Goal: Task Accomplishment & Management: Manage account settings

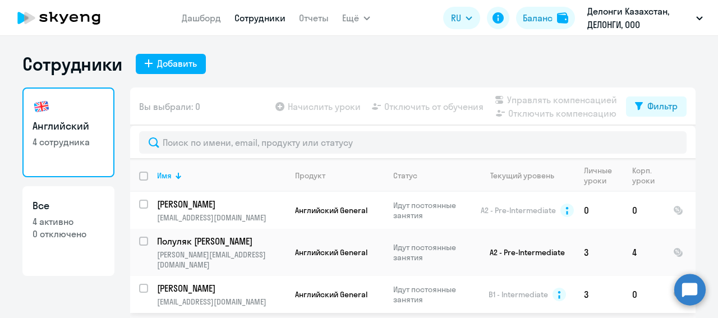
select select "30"
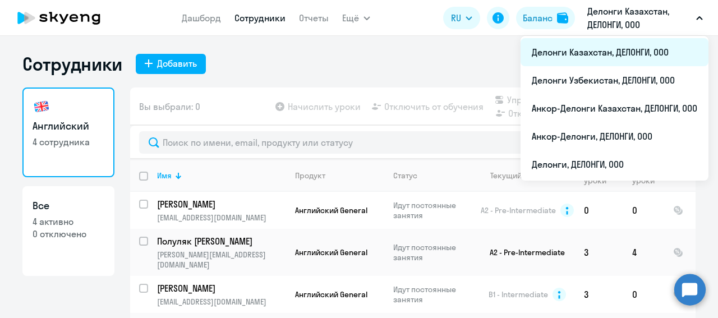
click at [601, 56] on li "Делонги Казахстан, ДЕЛОНГИ, ООО" at bounding box center [615, 52] width 188 height 28
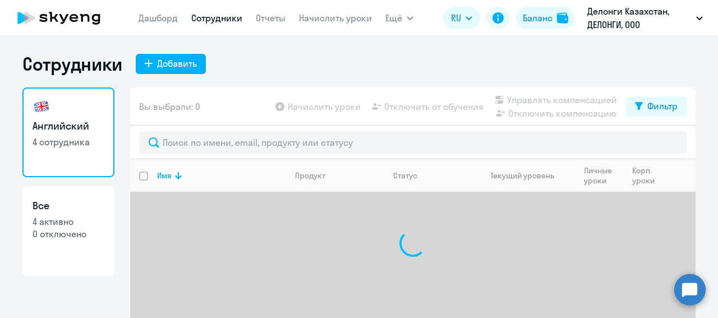
select select "30"
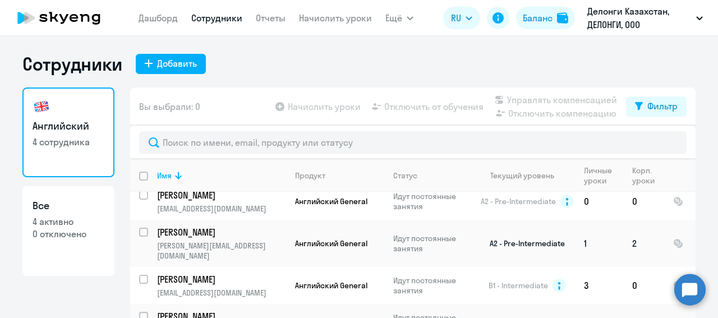
scroll to position [11, 0]
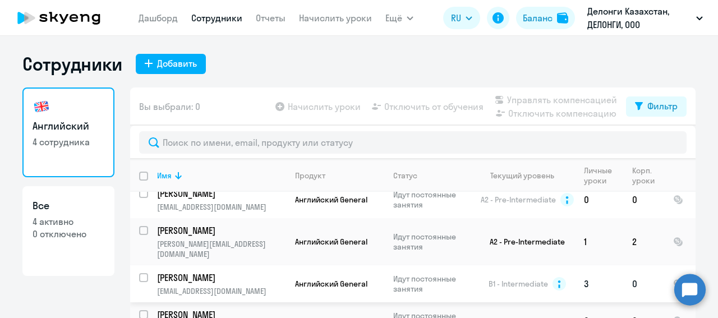
click at [141, 273] on input "select row 5540445" at bounding box center [150, 284] width 22 height 22
checkbox input "true"
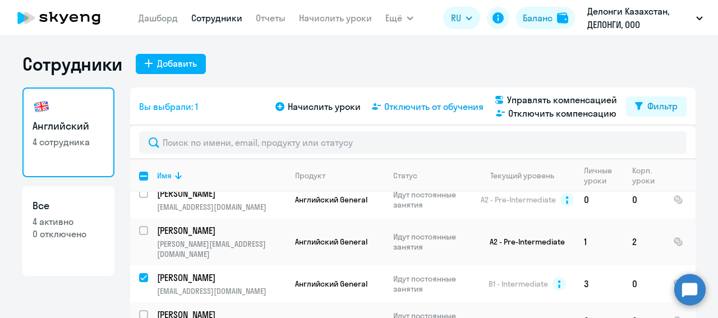
click at [416, 110] on span "Отключить от обучения" at bounding box center [433, 106] width 99 height 13
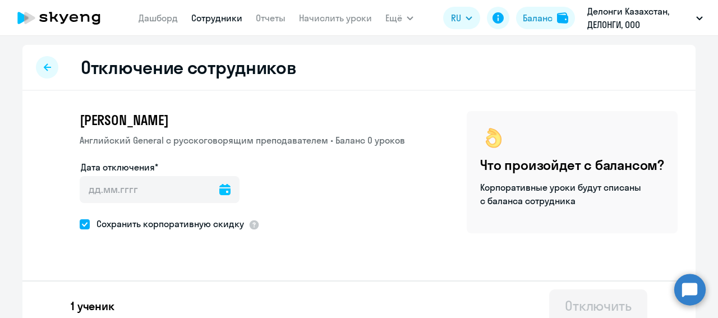
click at [219, 191] on icon at bounding box center [224, 189] width 11 height 11
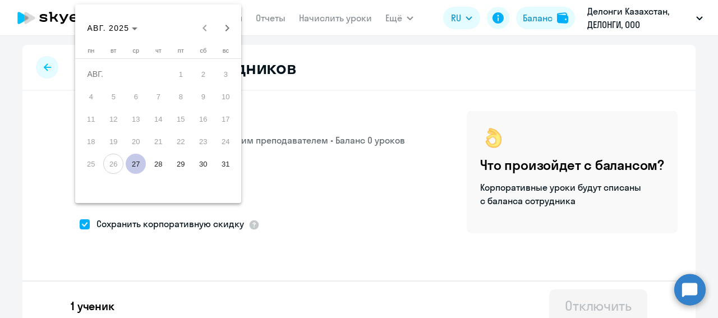
click at [138, 165] on span "27" at bounding box center [136, 164] width 20 height 20
type input "[DATE]"
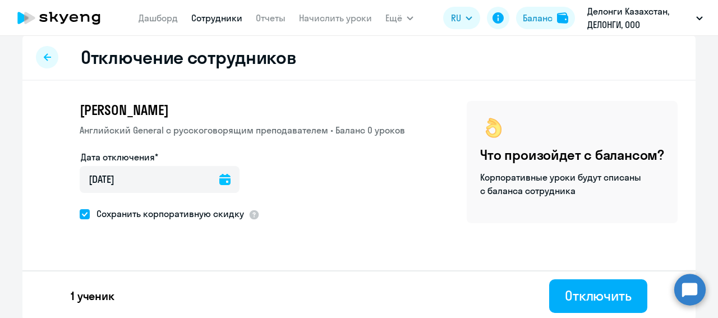
scroll to position [13, 0]
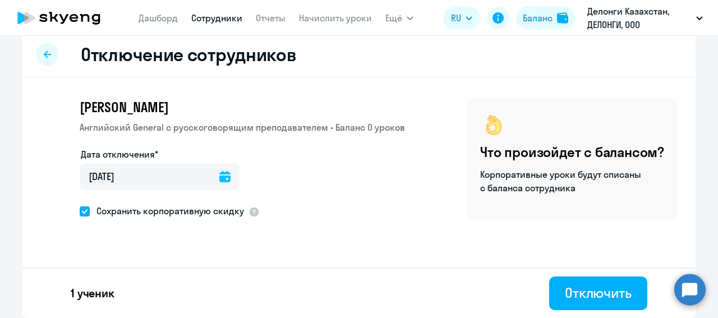
drag, startPoint x: 81, startPoint y: 213, endPoint x: 86, endPoint y: 214, distance: 5.6
click at [81, 213] on span at bounding box center [85, 212] width 10 height 10
click at [80, 212] on input "Сохранить корпоративную скидку" at bounding box center [79, 211] width 1 height 1
checkbox input "false"
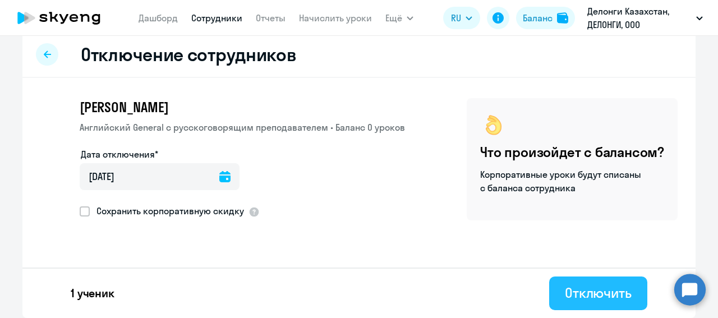
click at [597, 286] on div "Отключить" at bounding box center [598, 293] width 67 height 18
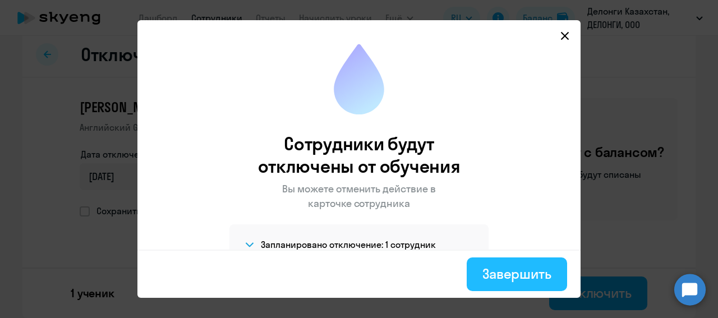
click at [523, 271] on div "Завершить" at bounding box center [517, 274] width 69 height 18
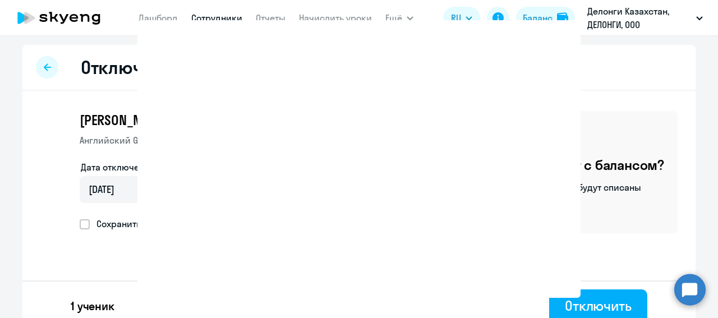
select select "30"
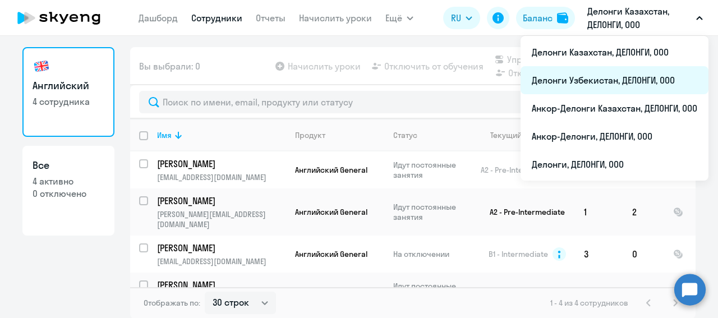
click at [583, 79] on li "Делонги Узбекистан, ДЕЛОНГИ, ООО" at bounding box center [615, 80] width 188 height 28
